Goal: Task Accomplishment & Management: Manage account settings

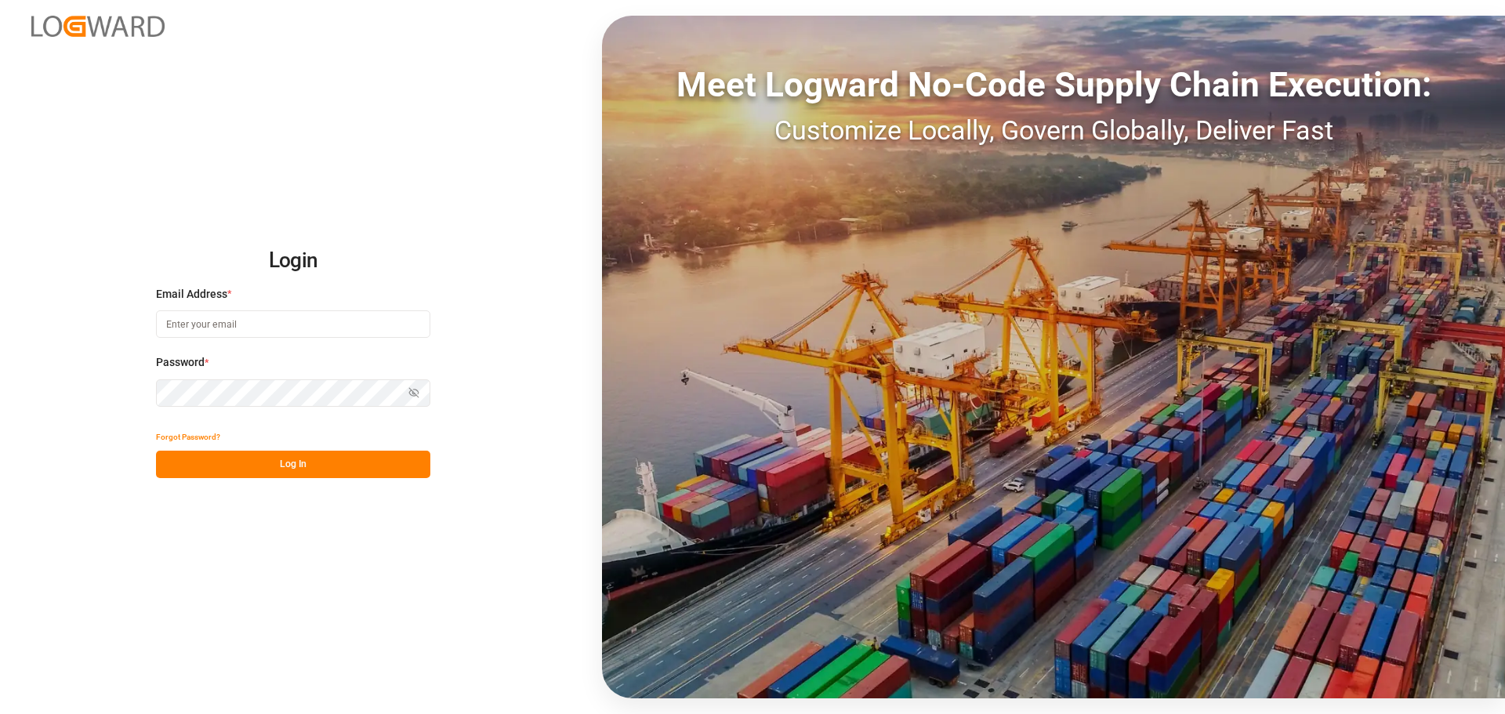
type input "[PERSON_NAME][EMAIL_ADDRESS][PERSON_NAME][DOMAIN_NAME]"
click at [415, 394] on div "Show password" at bounding box center [293, 392] width 274 height 27
click at [412, 391] on icon "button" at bounding box center [413, 392] width 9 height 9
click at [0, 366] on div "Login Email Address * joe.lai@originx.biz Password * Hide password Forgot Passw…" at bounding box center [752, 357] width 1505 height 714
click at [339, 334] on input "joe.lai@originx.biz" at bounding box center [293, 323] width 274 height 27
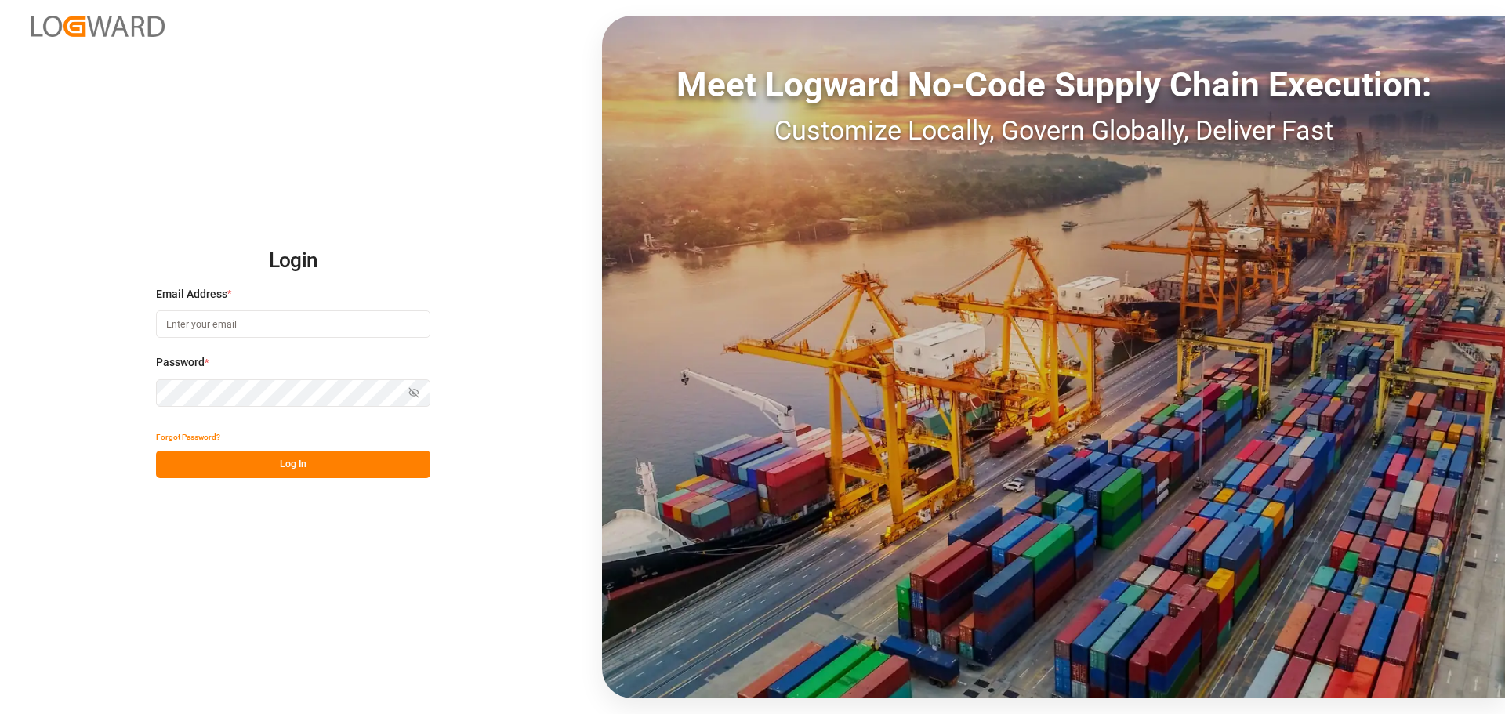
click at [282, 319] on input at bounding box center [293, 323] width 274 height 27
type input "l"
type input "[PERSON_NAME][EMAIL_ADDRESS][DOMAIN_NAME]"
click at [532, 258] on div "Login Email Address * [PERSON_NAME][EMAIL_ADDRESS][DOMAIN_NAME] Password * Show…" at bounding box center [752, 357] width 1505 height 714
